Goal: Task Accomplishment & Management: Manage account settings

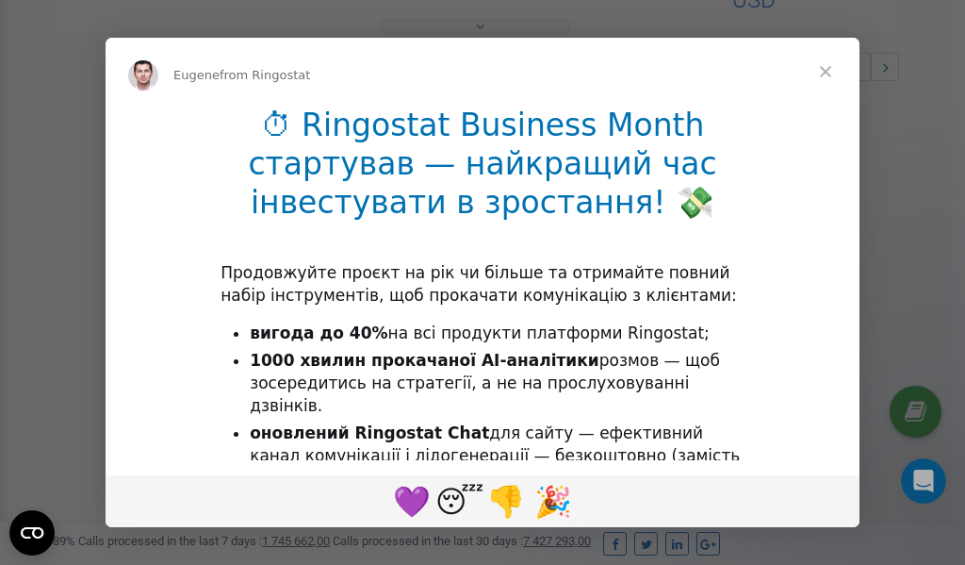
click at [828, 74] on span "Close" at bounding box center [826, 72] width 68 height 68
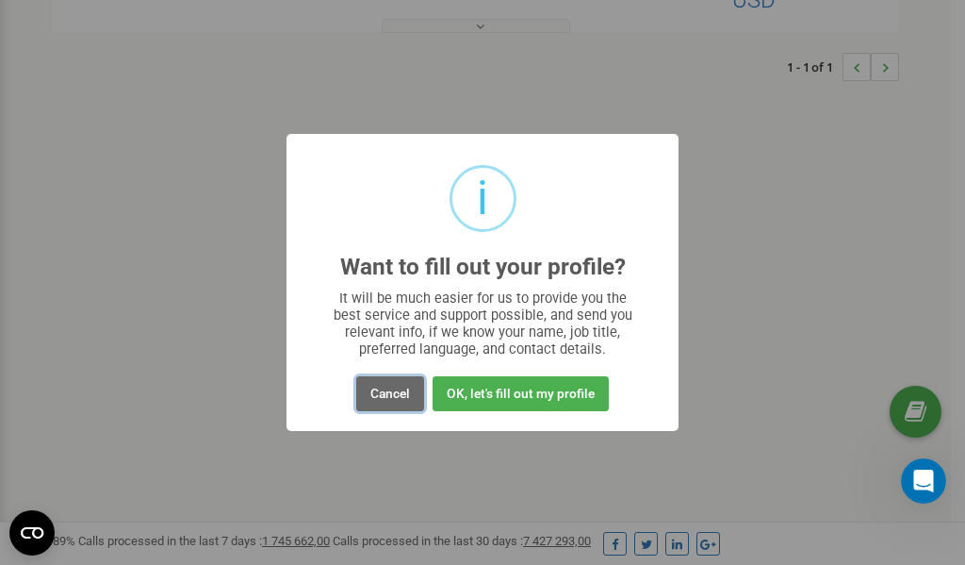
click at [398, 385] on button "Cancel" at bounding box center [390, 393] width 68 height 35
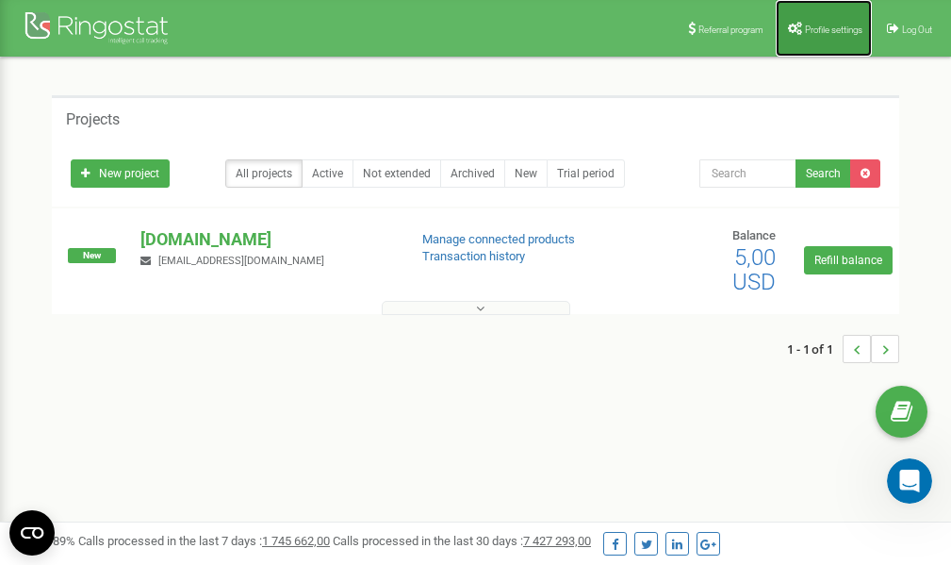
click at [818, 35] on link "Profile settings" at bounding box center [824, 28] width 96 height 57
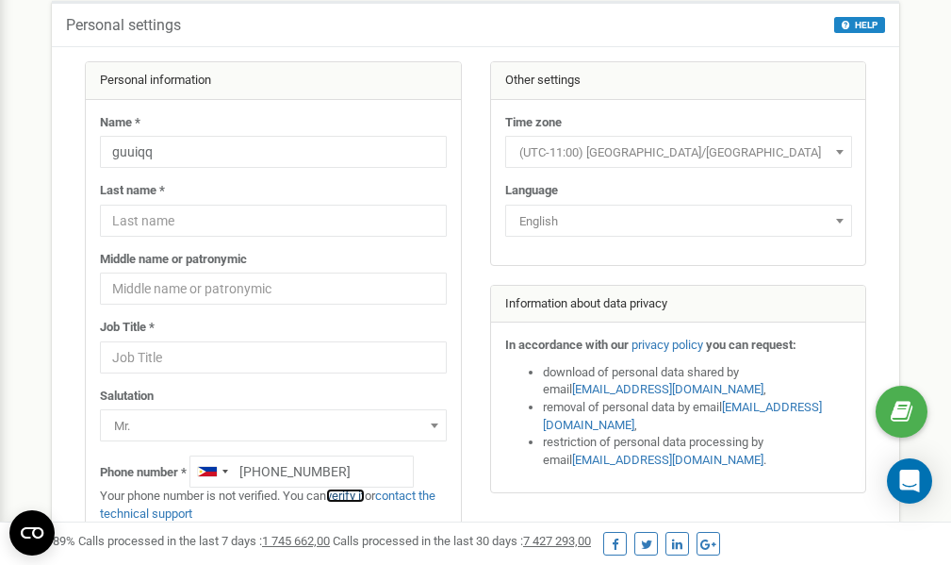
click at [352, 496] on link "verify it" at bounding box center [345, 495] width 39 height 14
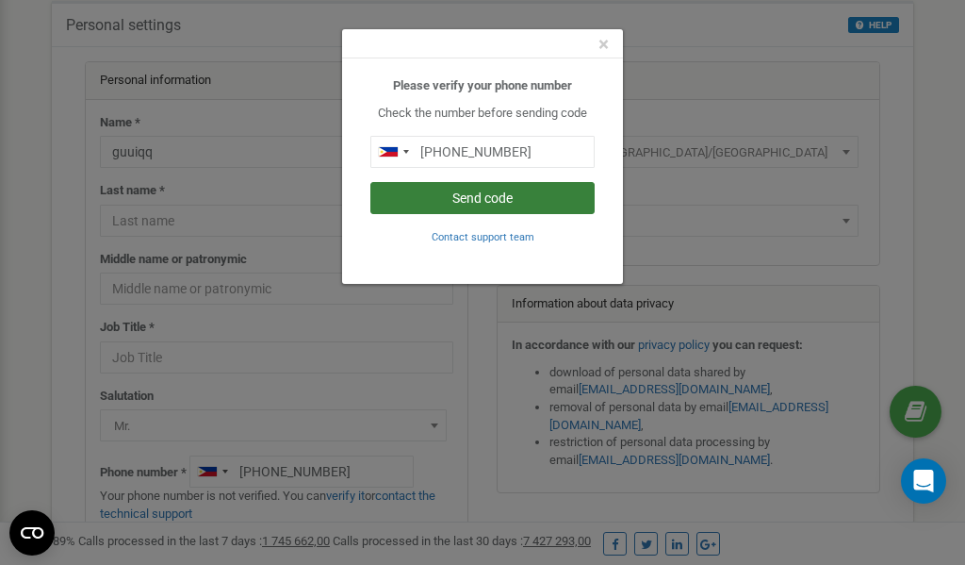
click at [501, 196] on button "Send code" at bounding box center [482, 198] width 224 height 32
